Goal: Transaction & Acquisition: Book appointment/travel/reservation

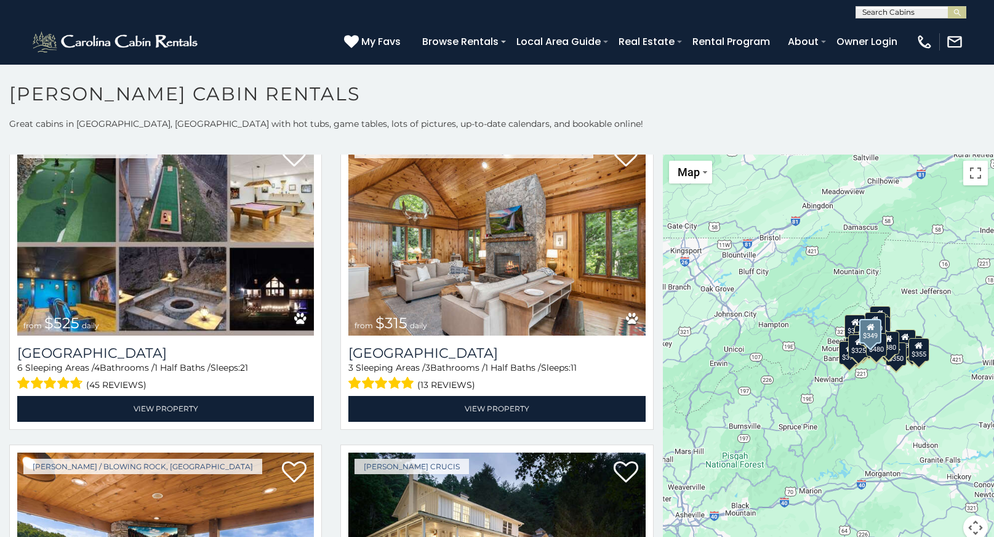
scroll to position [369, 0]
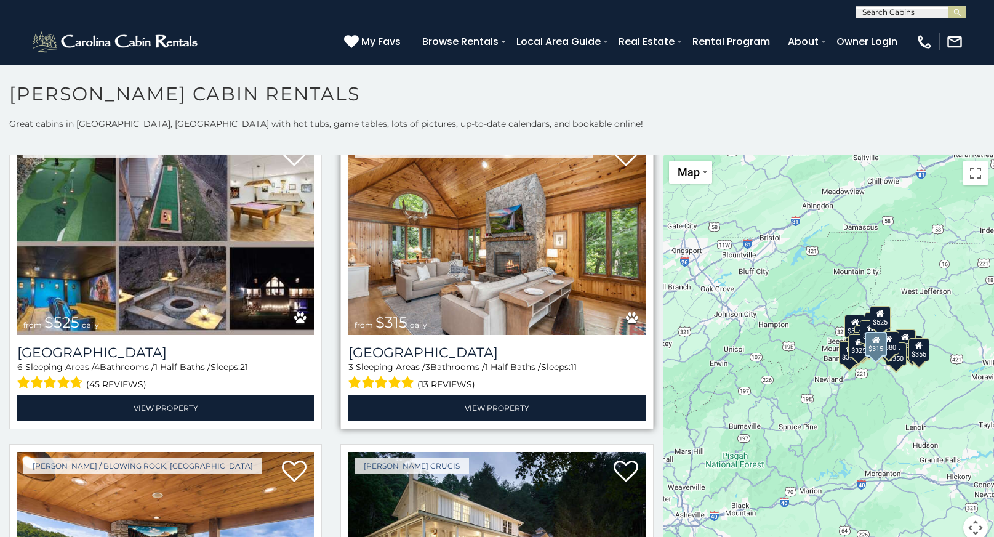
click at [441, 266] on img at bounding box center [496, 235] width 297 height 199
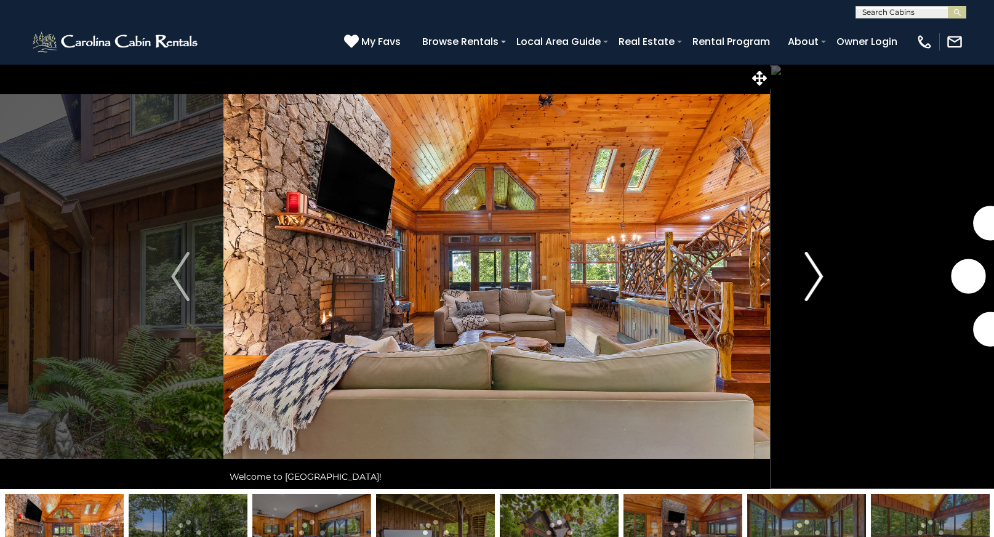
click at [814, 278] on img "Next" at bounding box center [813, 276] width 18 height 49
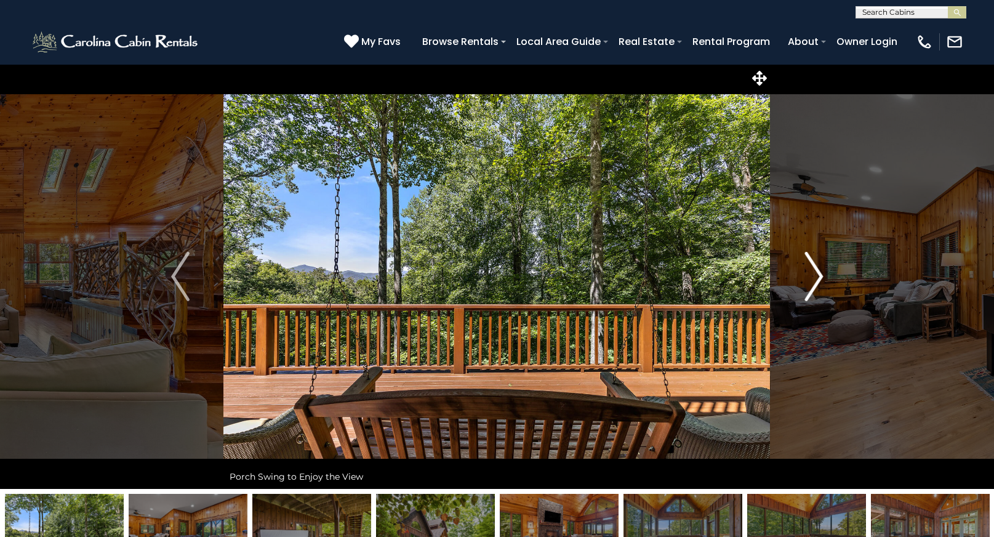
click at [817, 281] on img "Next" at bounding box center [813, 276] width 18 height 49
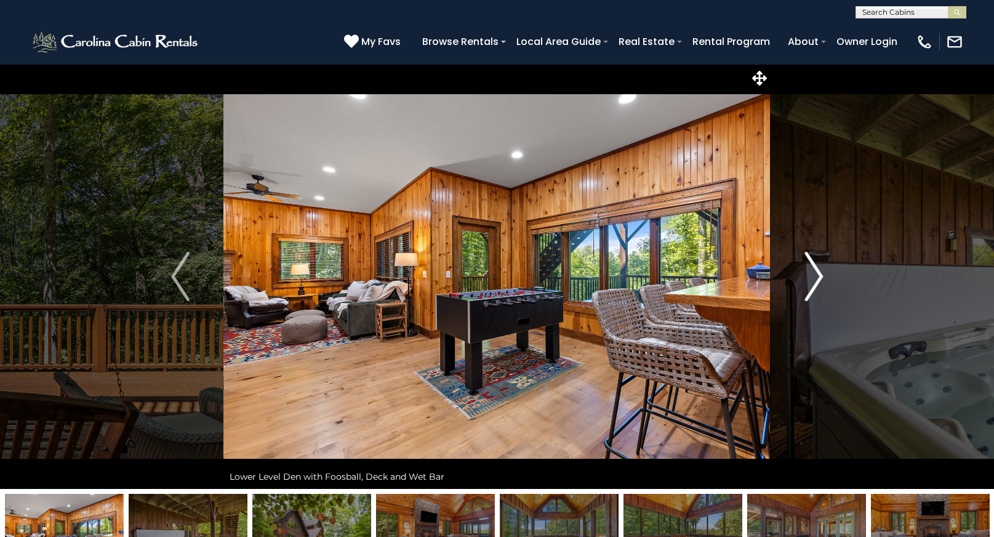
click at [817, 281] on img "Next" at bounding box center [813, 276] width 18 height 49
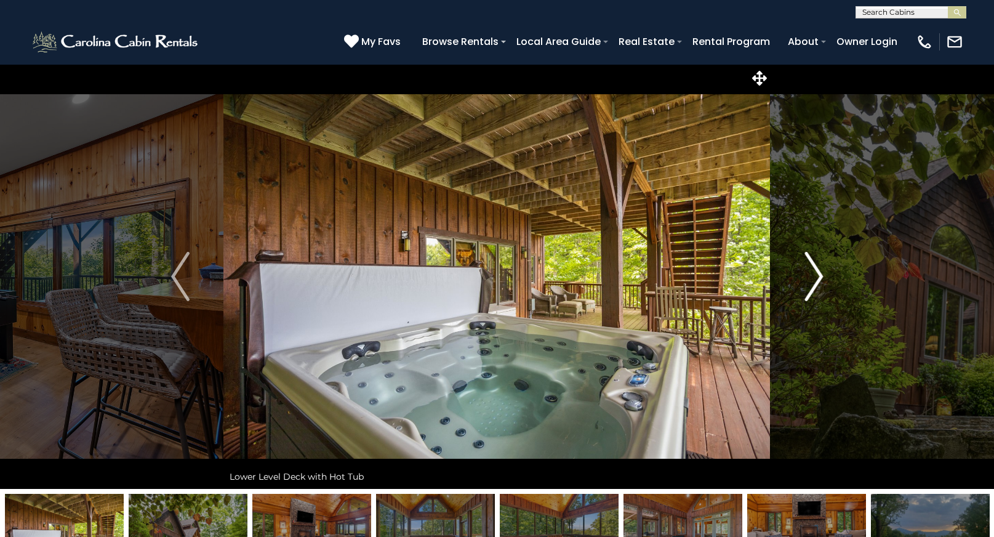
click at [815, 283] on img "Next" at bounding box center [813, 276] width 18 height 49
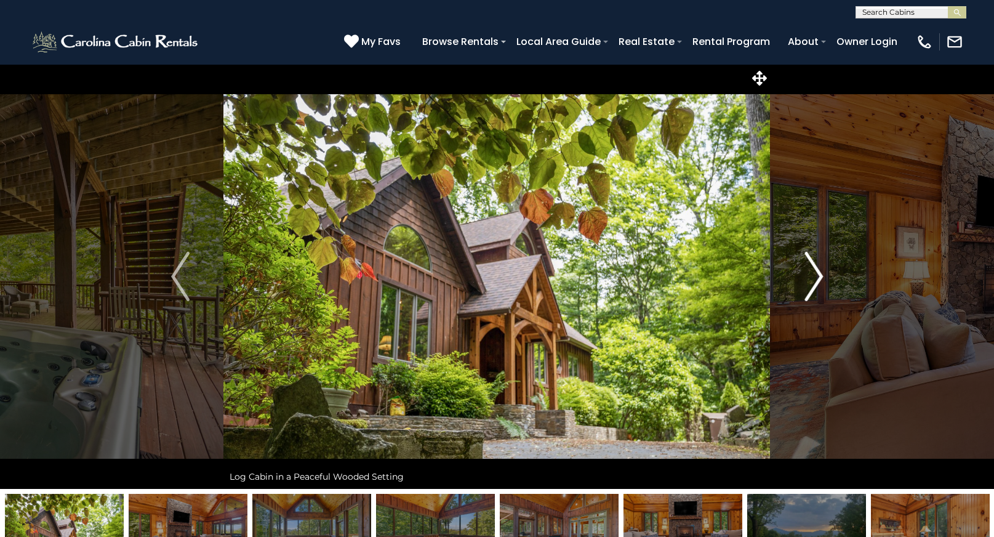
click at [815, 283] on img "Next" at bounding box center [813, 276] width 18 height 49
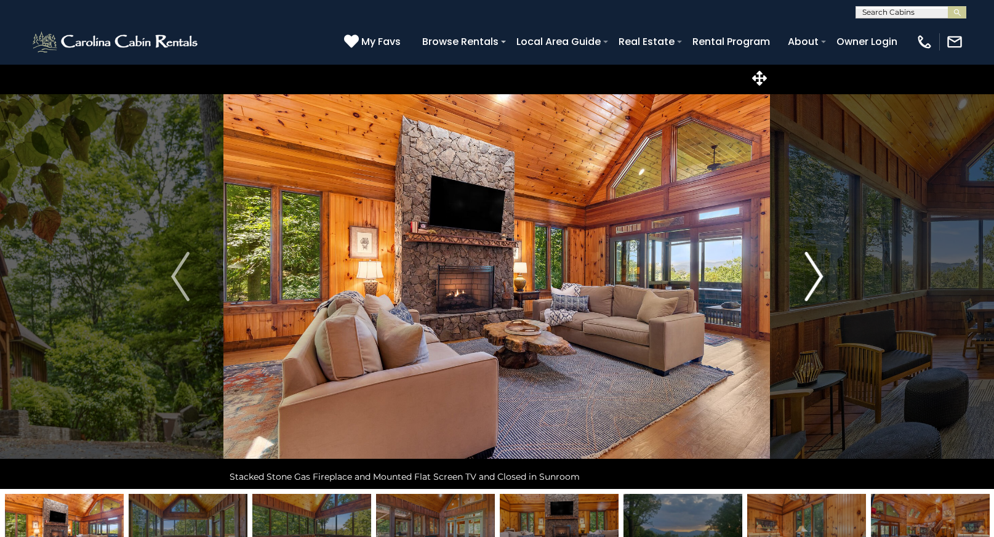
click at [815, 283] on img "Next" at bounding box center [813, 276] width 18 height 49
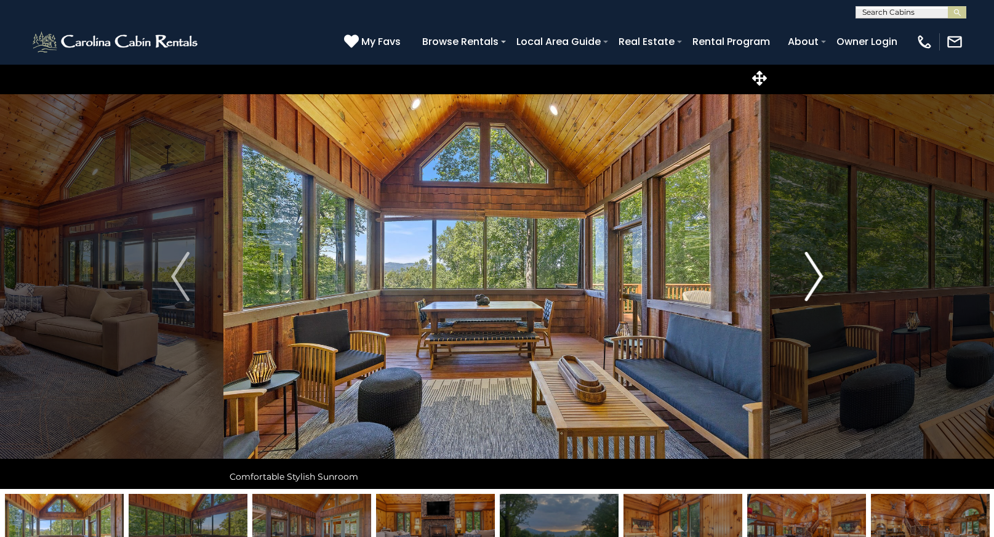
click at [815, 283] on img "Next" at bounding box center [813, 276] width 18 height 49
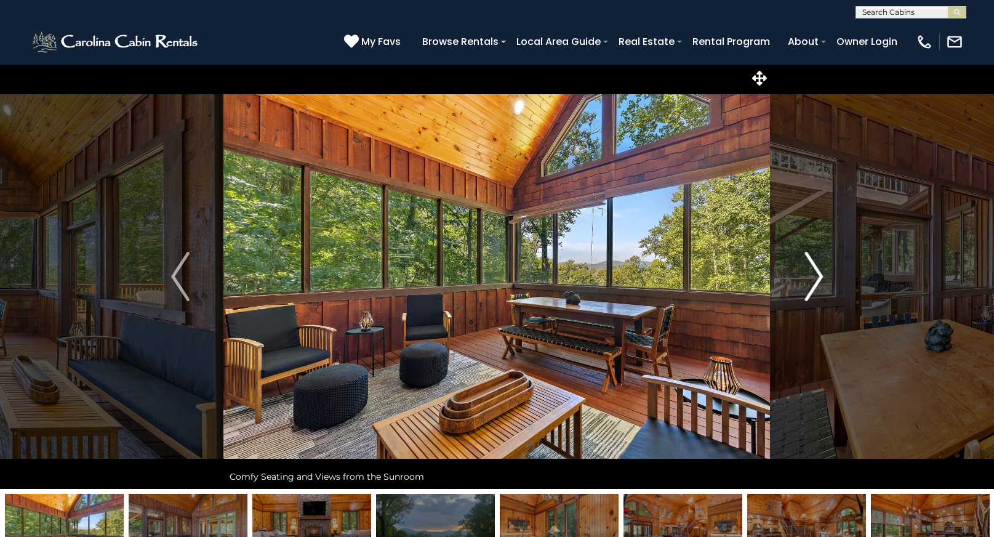
click at [815, 283] on img "Next" at bounding box center [813, 276] width 18 height 49
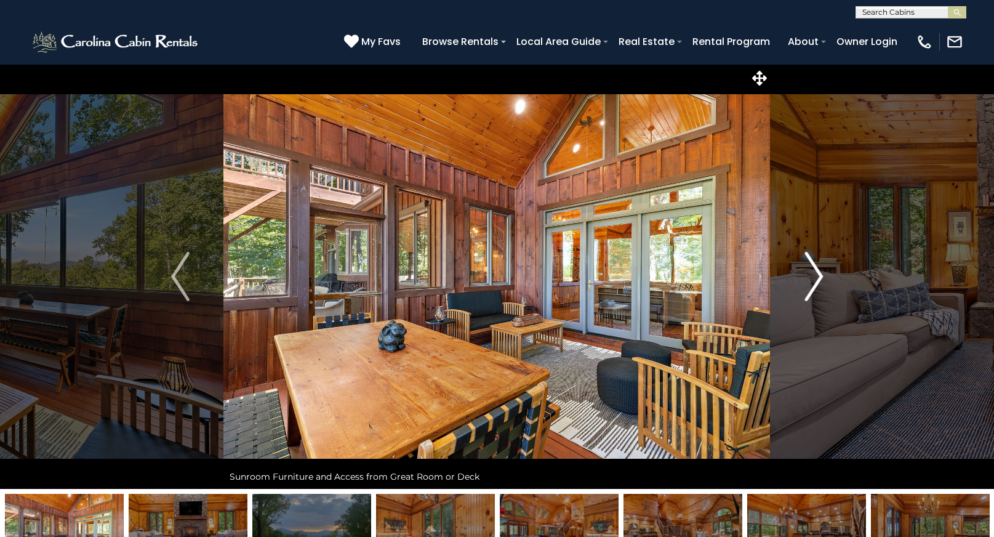
click at [815, 283] on img "Next" at bounding box center [813, 276] width 18 height 49
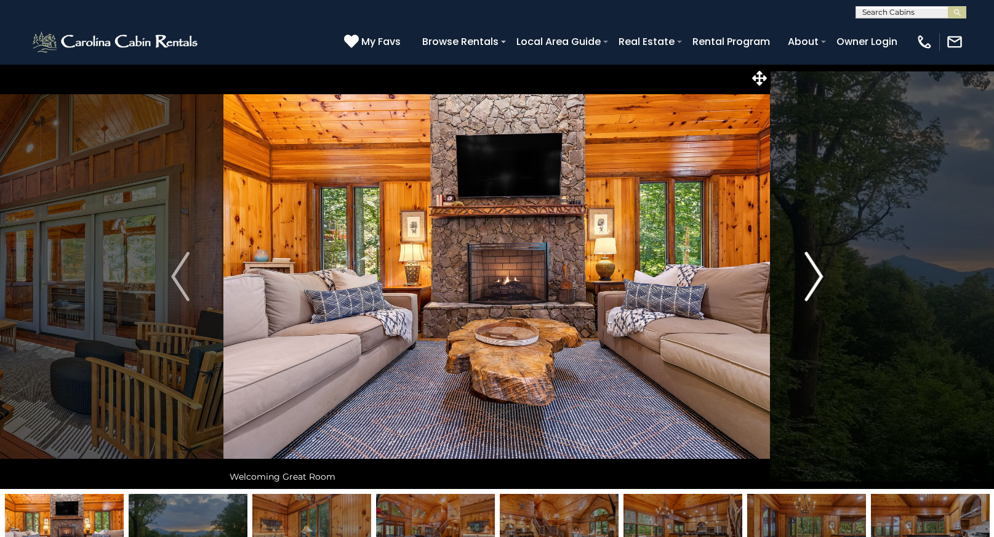
click at [815, 283] on img "Next" at bounding box center [813, 276] width 18 height 49
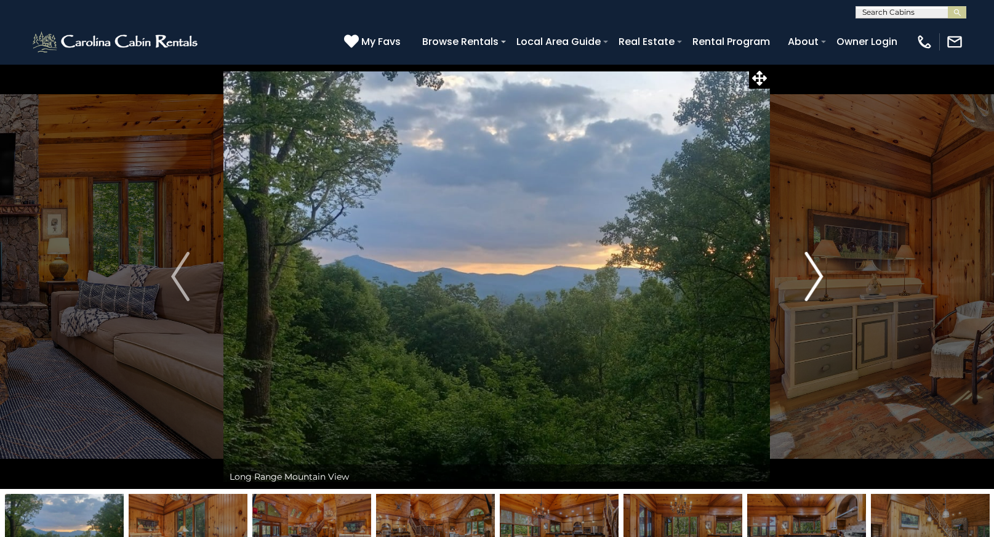
click at [815, 283] on img "Next" at bounding box center [813, 276] width 18 height 49
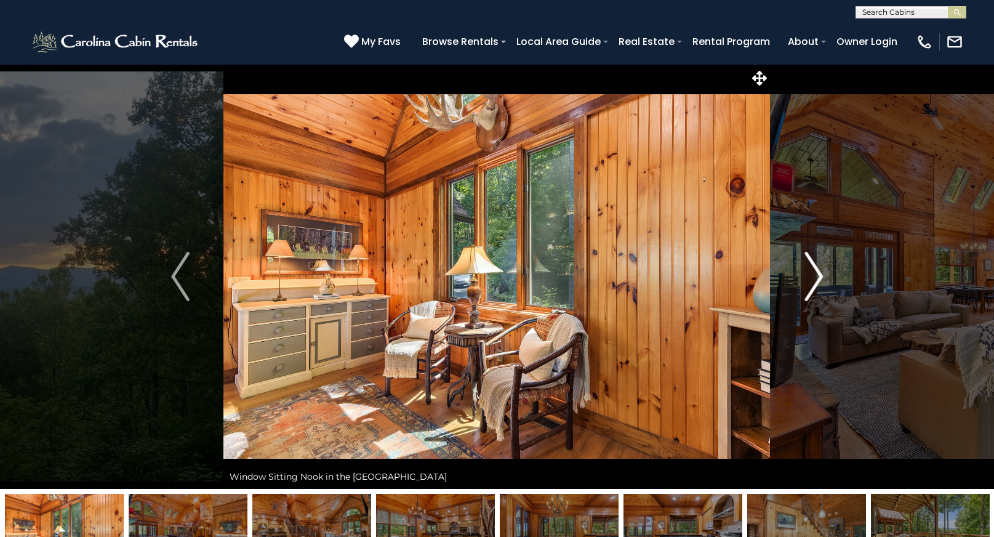
click at [815, 283] on img "Next" at bounding box center [813, 276] width 18 height 49
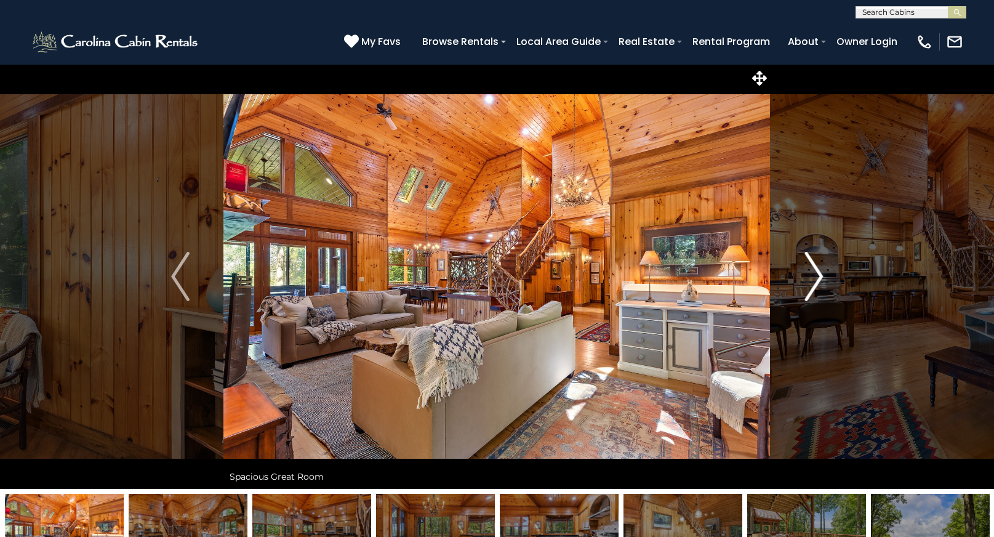
click at [815, 283] on img "Next" at bounding box center [813, 276] width 18 height 49
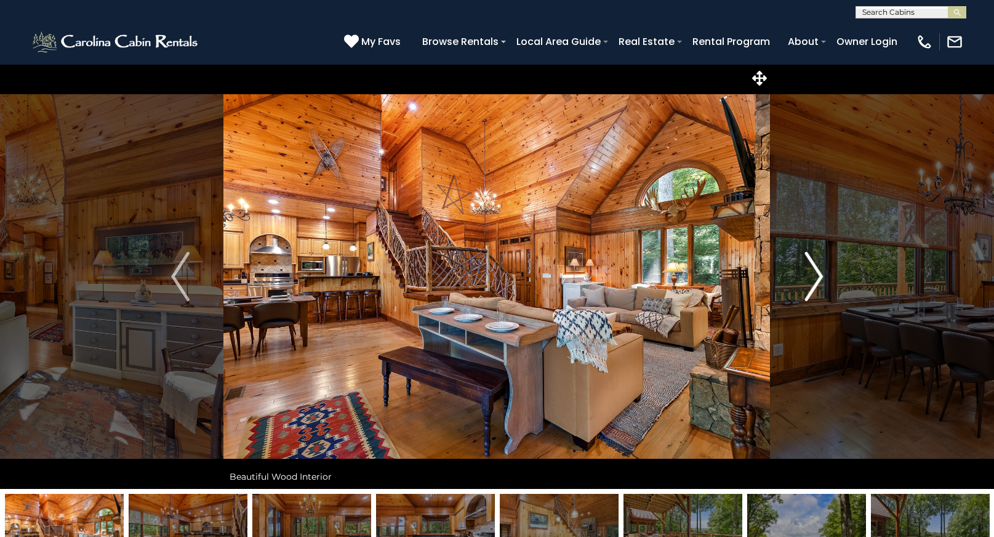
click at [815, 283] on img "Next" at bounding box center [813, 276] width 18 height 49
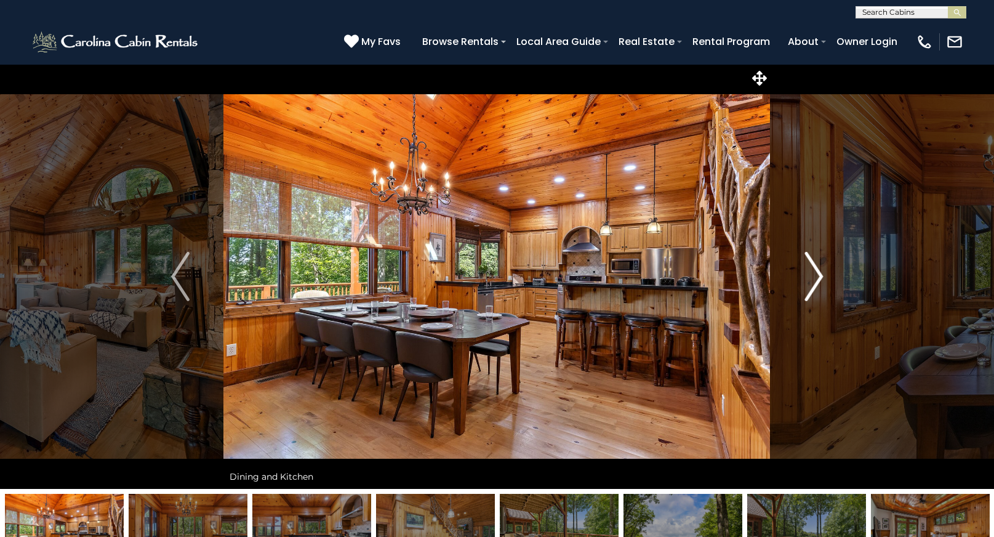
click at [815, 283] on img "Next" at bounding box center [813, 276] width 18 height 49
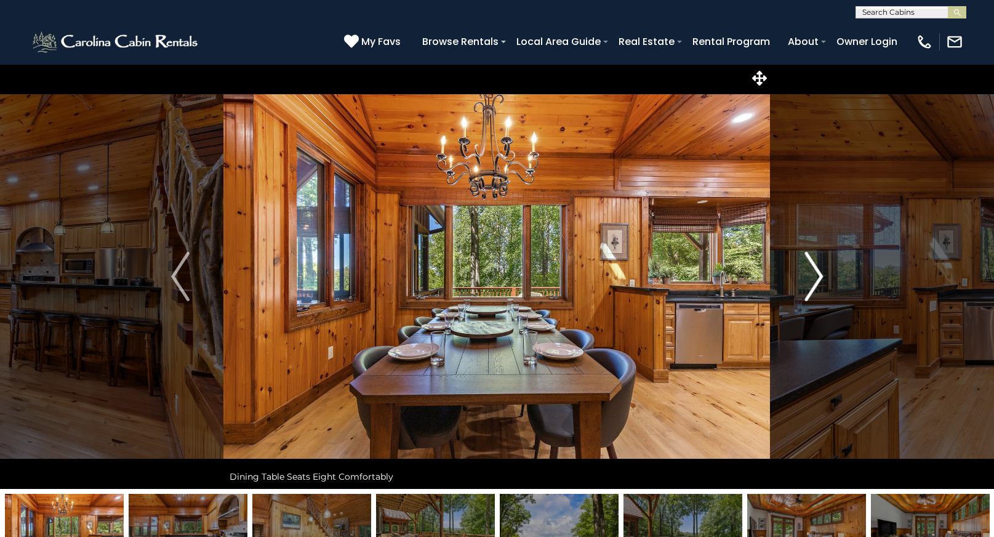
click at [815, 283] on img "Next" at bounding box center [813, 276] width 18 height 49
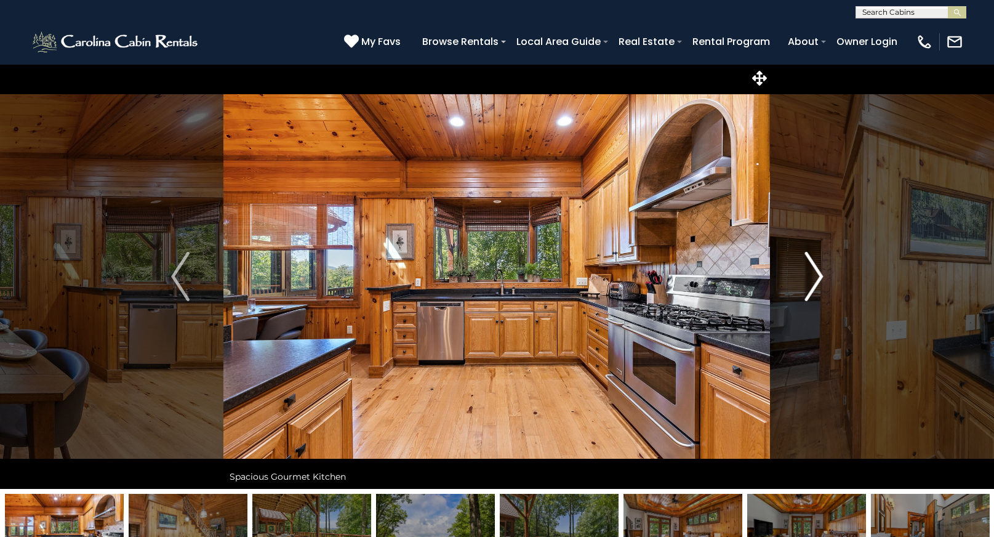
click at [815, 283] on img "Next" at bounding box center [813, 276] width 18 height 49
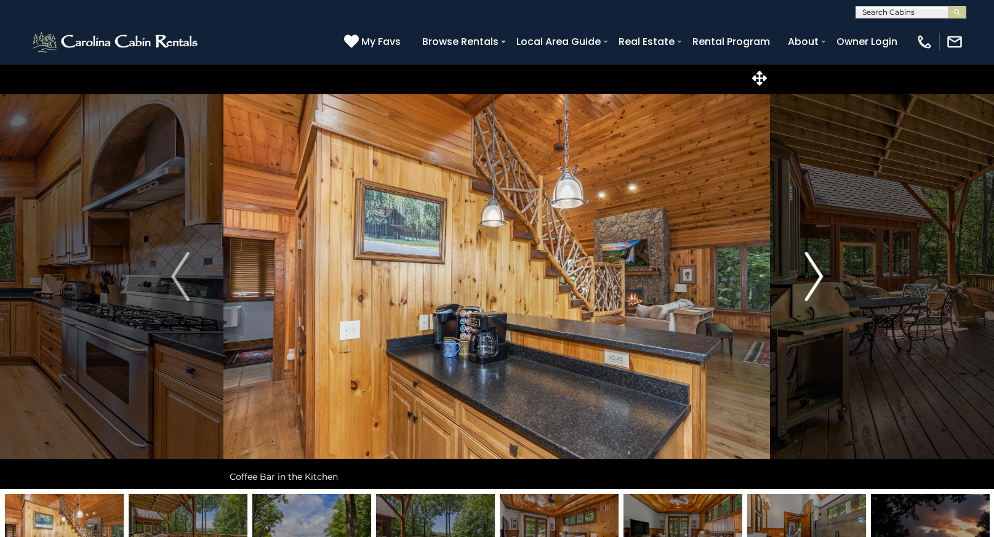
click at [815, 283] on img "Next" at bounding box center [813, 276] width 18 height 49
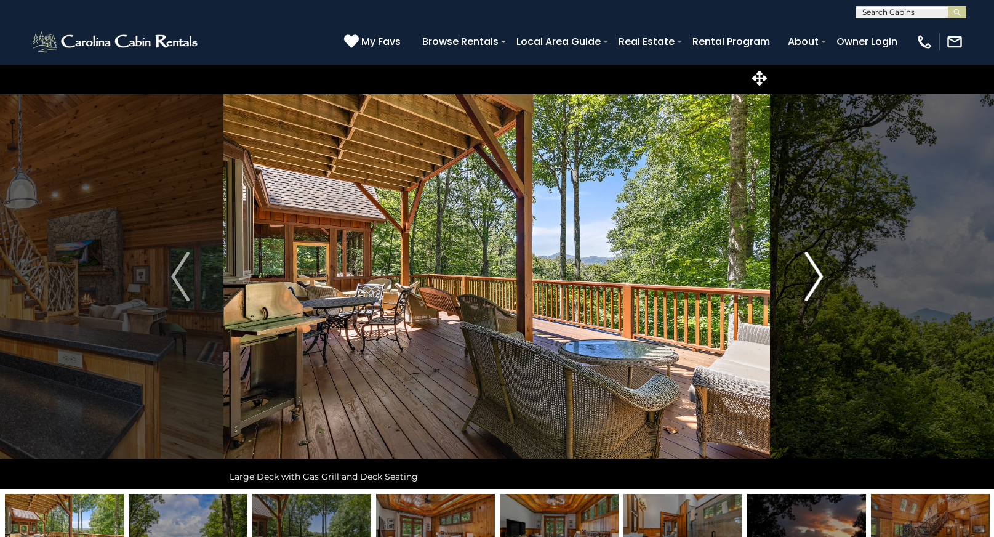
click at [815, 283] on img "Next" at bounding box center [813, 276] width 18 height 49
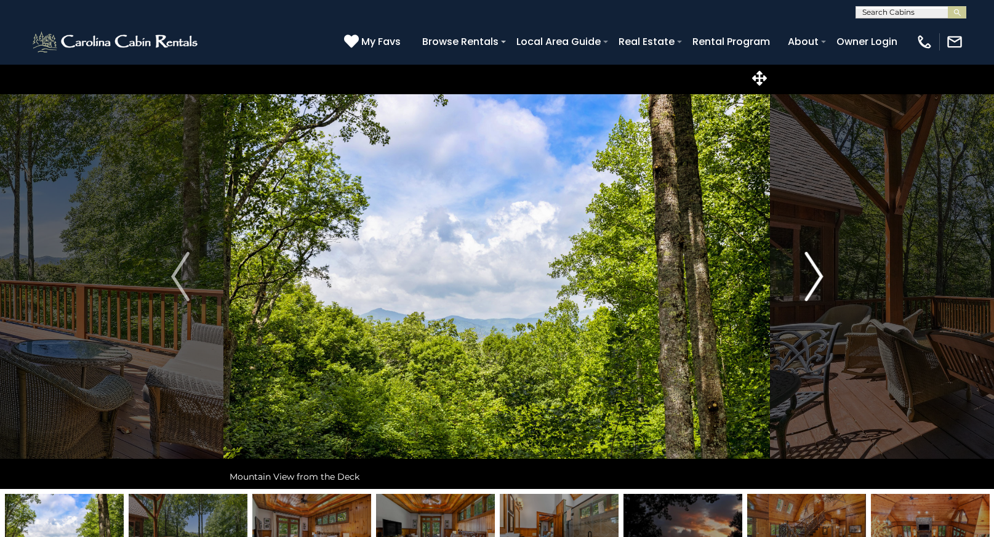
click at [815, 283] on img "Next" at bounding box center [813, 276] width 18 height 49
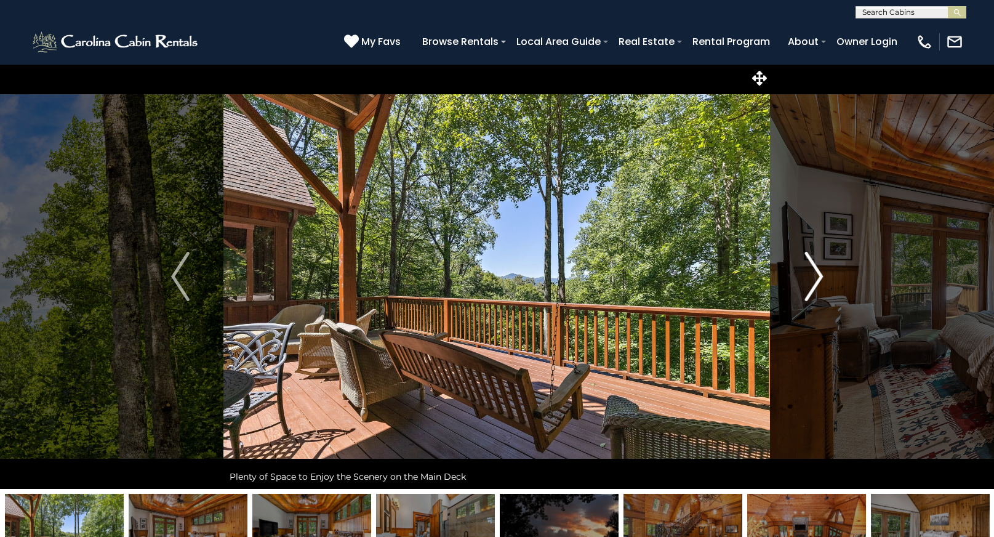
click at [815, 283] on img "Next" at bounding box center [813, 276] width 18 height 49
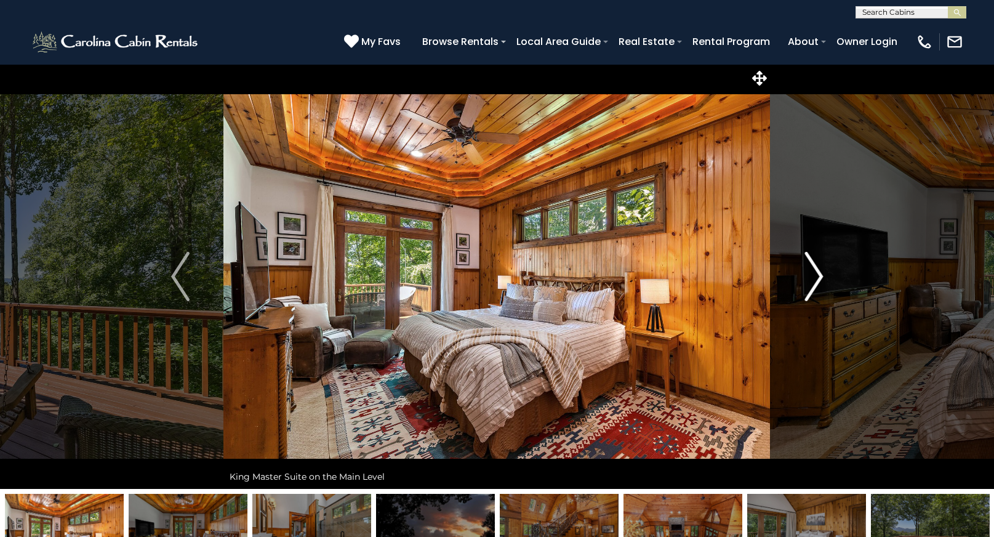
click at [815, 283] on img "Next" at bounding box center [813, 276] width 18 height 49
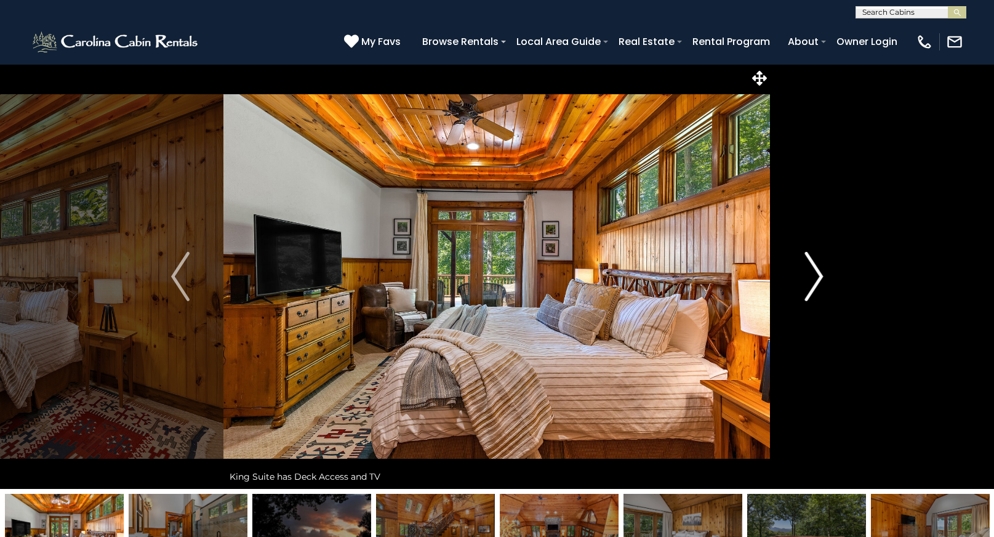
click at [815, 283] on img "Next" at bounding box center [813, 276] width 18 height 49
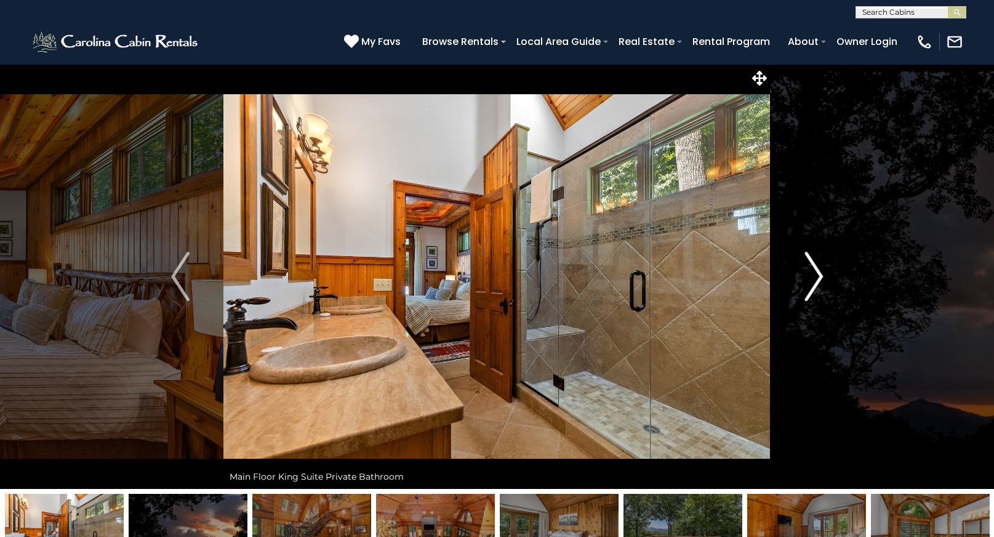
click at [815, 283] on img "Next" at bounding box center [813, 276] width 18 height 49
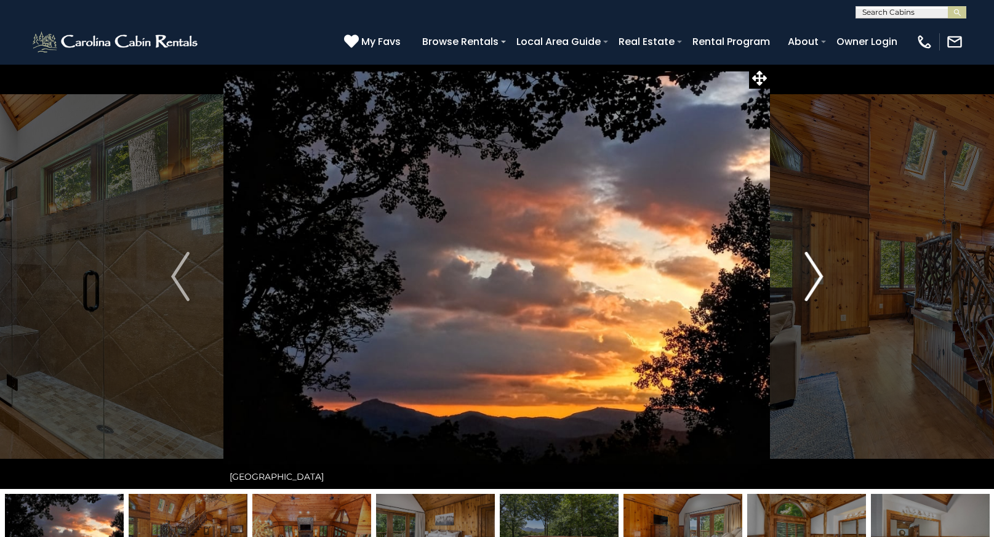
click at [815, 283] on img "Next" at bounding box center [813, 276] width 18 height 49
